Goal: Understand process/instructions: Learn how to perform a task or action

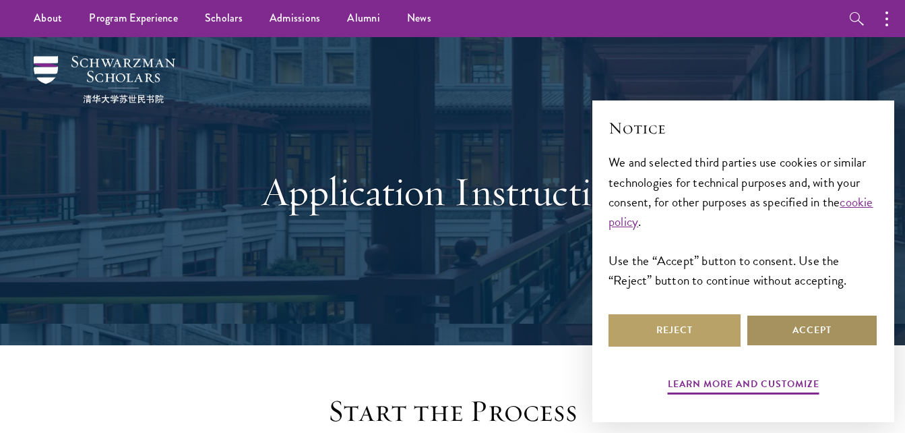
drag, startPoint x: 808, startPoint y: 336, endPoint x: 735, endPoint y: 324, distance: 73.3
click at [806, 336] on button "Accept" at bounding box center [812, 330] width 132 height 32
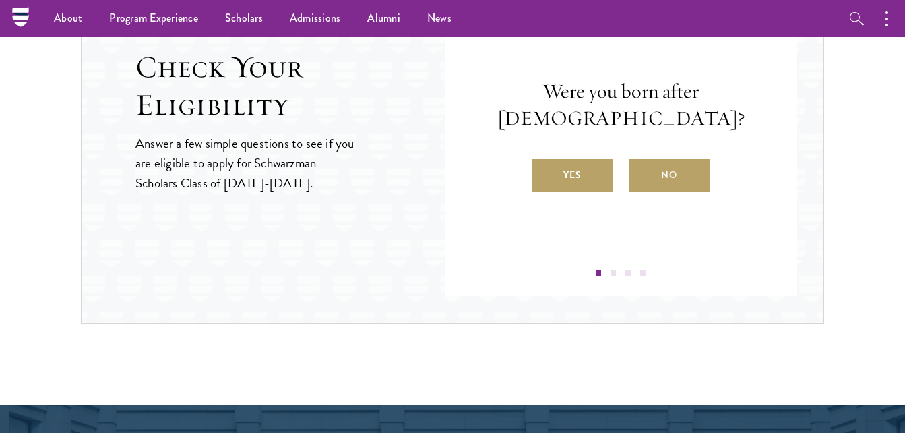
scroll to position [1337, 0]
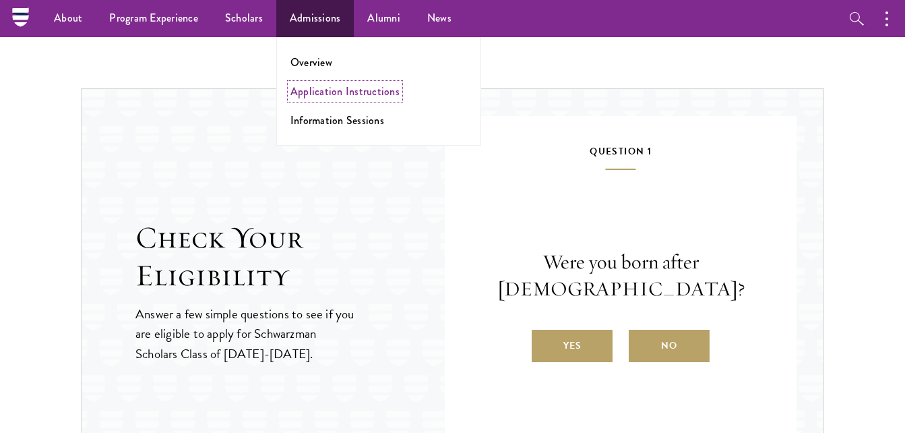
click at [324, 96] on link "Application Instructions" at bounding box center [345, 92] width 109 height 16
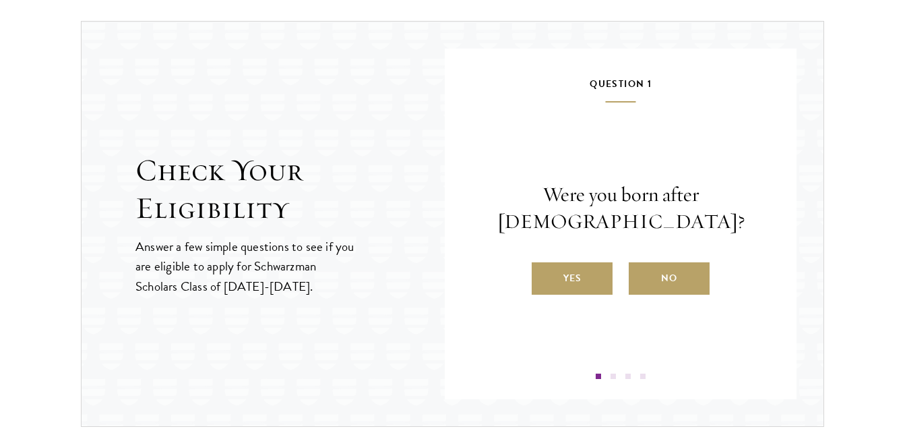
scroll to position [1416, 0]
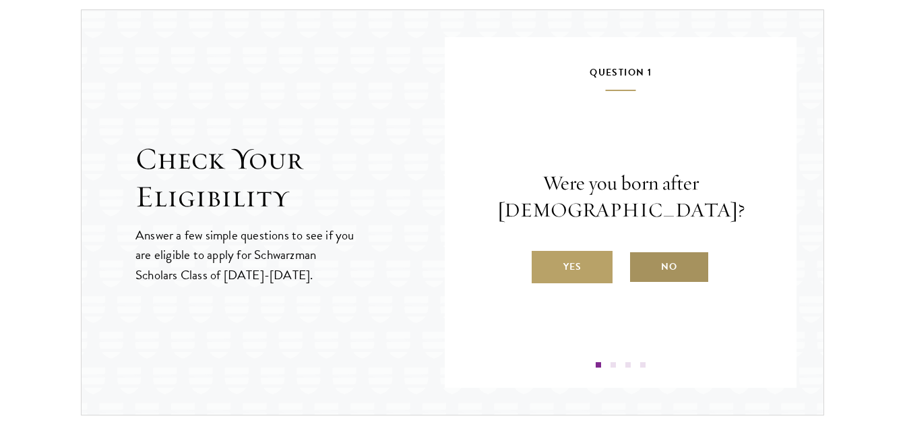
click at [668, 275] on label "No" at bounding box center [669, 267] width 81 height 32
click at [641, 264] on input "No" at bounding box center [635, 258] width 12 height 12
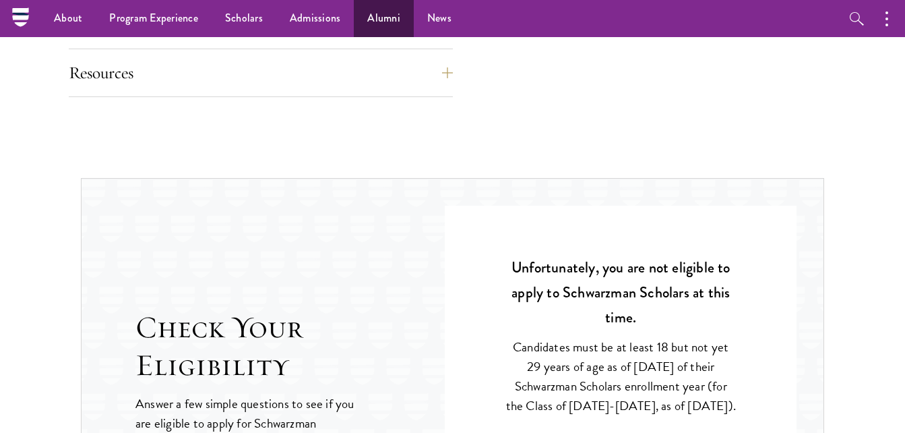
scroll to position [1079, 0]
